Goal: Transaction & Acquisition: Purchase product/service

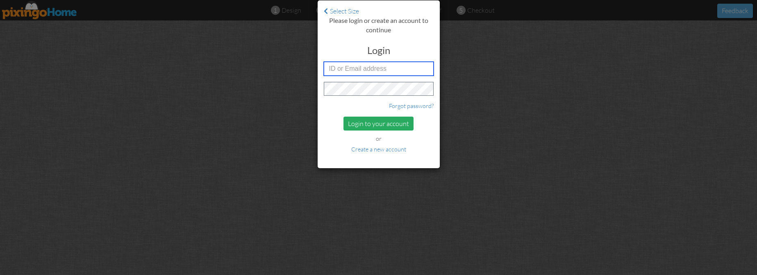
type input "5451"
click at [379, 125] on div "Login to your account" at bounding box center [378, 124] width 70 height 14
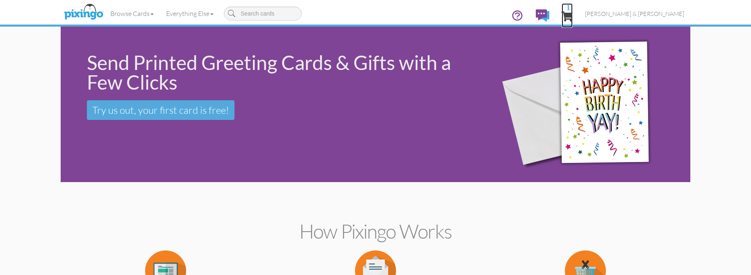
click at [572, 14] on span "1" at bounding box center [566, 16] width 11 height 10
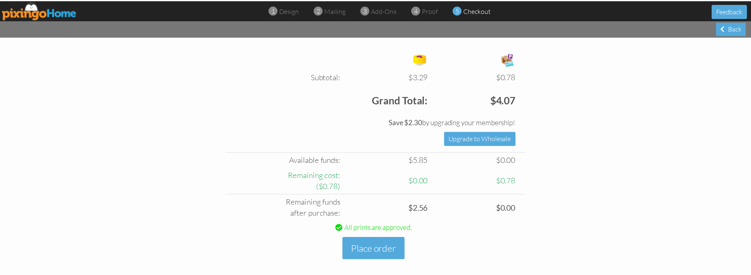
scroll to position [308, 0]
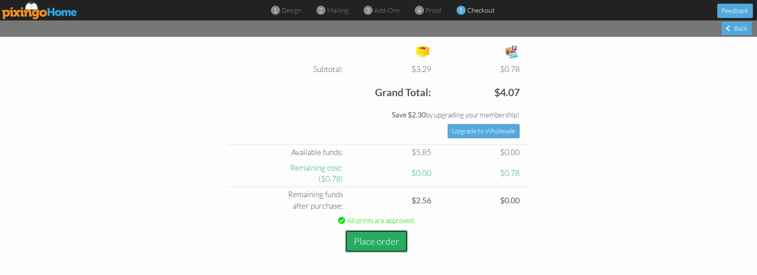
click at [360, 241] on button "Place order" at bounding box center [376, 241] width 63 height 23
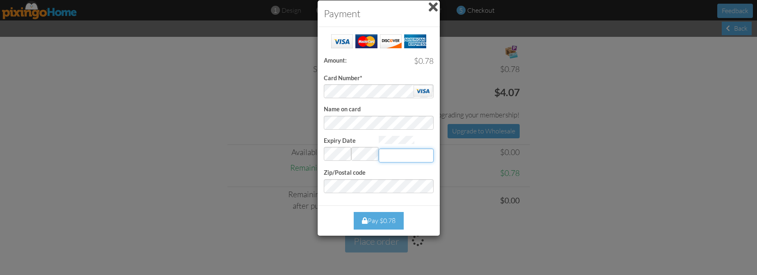
click at [403, 154] on input "Expiry Date" at bounding box center [406, 156] width 55 height 14
click at [386, 157] on input "Expiry Date" at bounding box center [406, 156] width 55 height 14
type input "592"
click at [383, 219] on div "Pay $0.78" at bounding box center [379, 221] width 50 height 18
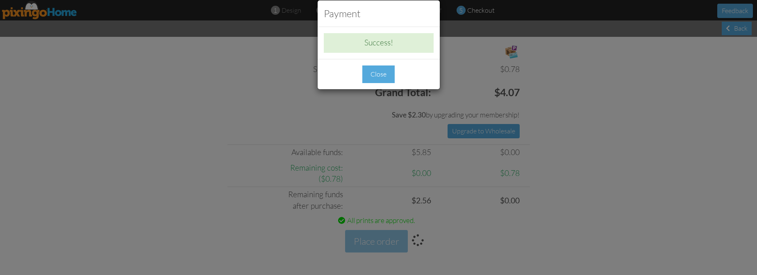
click at [375, 74] on div "Close" at bounding box center [378, 75] width 32 height 18
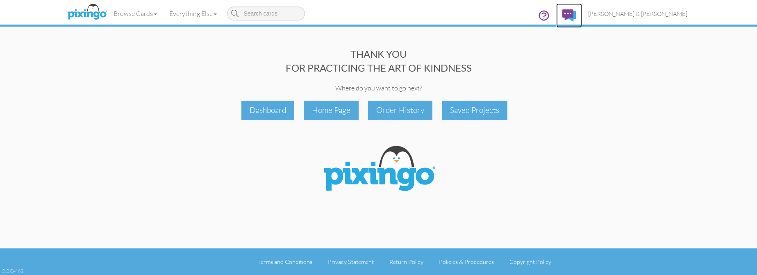
click at [576, 12] on img at bounding box center [569, 15] width 14 height 12
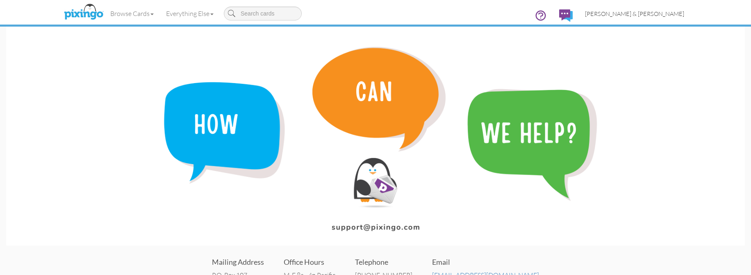
click at [664, 12] on span "[PERSON_NAME] & [PERSON_NAME]" at bounding box center [634, 13] width 99 height 7
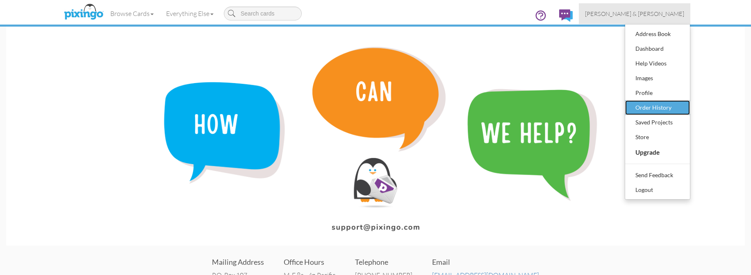
click at [657, 107] on div "Order History" at bounding box center [657, 108] width 48 height 12
